Goal: Task Accomplishment & Management: Use online tool/utility

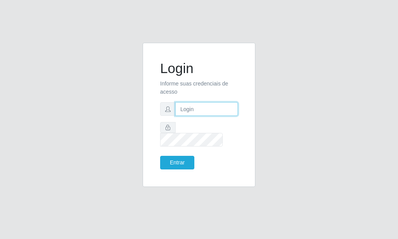
click at [187, 115] on input "text" at bounding box center [206, 109] width 63 height 14
click at [191, 114] on input "text" at bounding box center [206, 109] width 63 height 14
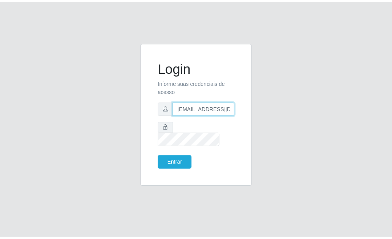
scroll to position [0, 1]
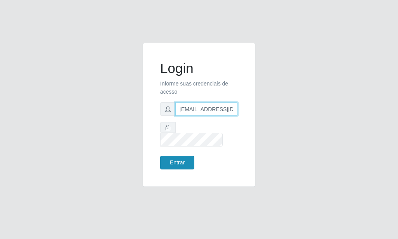
type input "[EMAIL_ADDRESS][DOMAIN_NAME]"
click at [186, 156] on button "Entrar" at bounding box center [177, 163] width 34 height 14
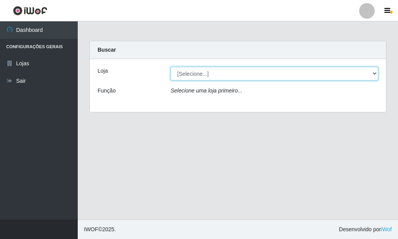
click at [171, 67] on select "[Selecione...] Rede Potiguar 6 - Extremoz" at bounding box center [275, 74] width 208 height 14
select select "80"
click option "Rede Potiguar 6 - Extremoz" at bounding box center [0, 0] width 0 height 0
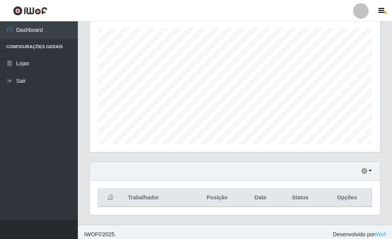
scroll to position [139, 0]
